Goal: Find contact information: Find contact information

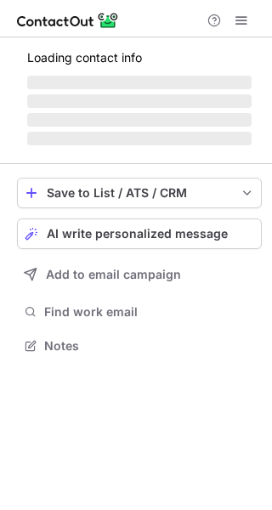
scroll to position [356, 272]
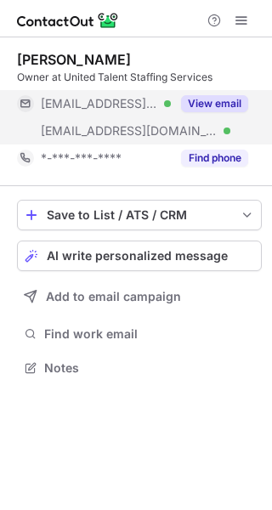
click at [228, 100] on button "View email" at bounding box center [214, 103] width 67 height 17
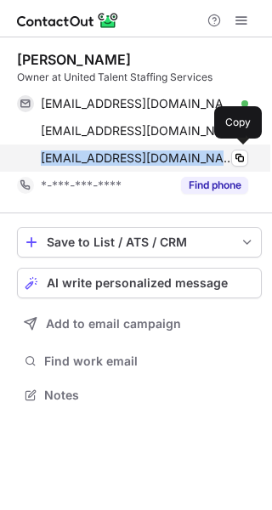
drag, startPoint x: 174, startPoint y: 156, endPoint x: 42, endPoint y: 160, distance: 132.6
click at [42, 160] on div "[EMAIL_ADDRESS][DOMAIN_NAME] Verified" at bounding box center [144, 157] width 207 height 15
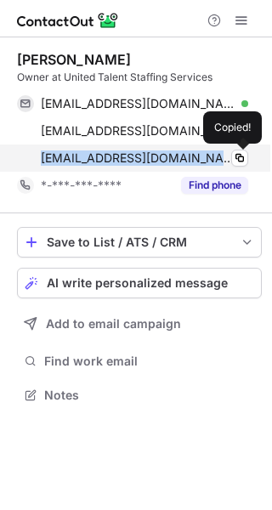
copy span "[EMAIL_ADDRESS][DOMAIN_NAME]"
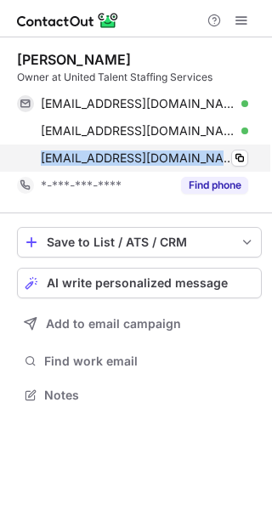
click at [184, 161] on div "[EMAIL_ADDRESS][DOMAIN_NAME] Verified" at bounding box center [144, 157] width 207 height 15
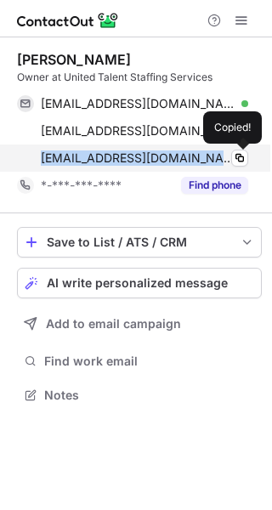
click at [175, 160] on div "[EMAIL_ADDRESS][DOMAIN_NAME] Verified" at bounding box center [144, 157] width 207 height 15
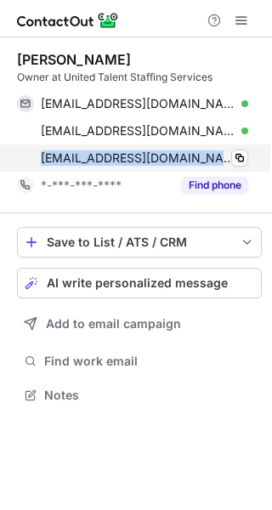
click at [177, 157] on div "[EMAIL_ADDRESS][DOMAIN_NAME] Verified" at bounding box center [144, 157] width 207 height 15
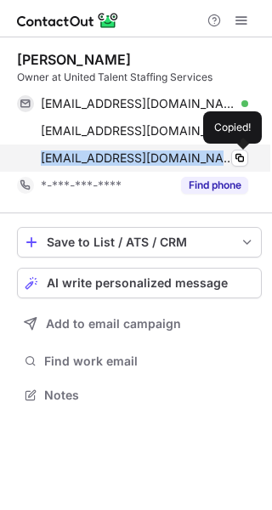
click at [177, 153] on div "[EMAIL_ADDRESS][DOMAIN_NAME] Verified" at bounding box center [144, 157] width 207 height 15
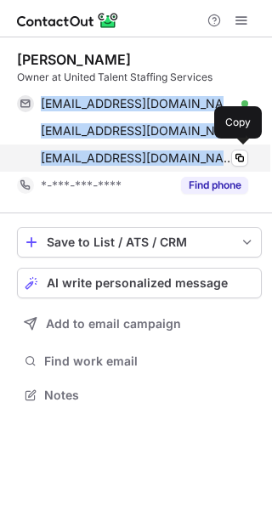
drag, startPoint x: 29, startPoint y: 94, endPoint x: 271, endPoint y: 79, distance: 242.7
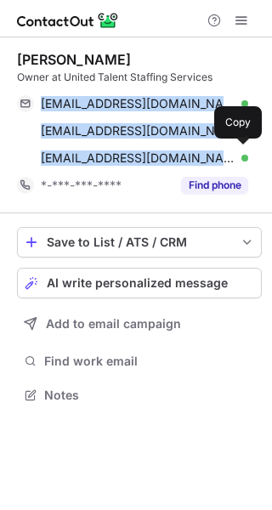
click at [179, 160] on div "[EMAIL_ADDRESS][DOMAIN_NAME] Verified Copy [EMAIL_ADDRESS][DOMAIN_NAME] Verifie…" at bounding box center [132, 131] width 231 height 82
copy div "[EMAIL_ADDRESS][DOMAIN_NAME] Verified Copy [EMAIL_ADDRESS][DOMAIN_NAME] Verifie…"
